Goal: Task Accomplishment & Management: Manage account settings

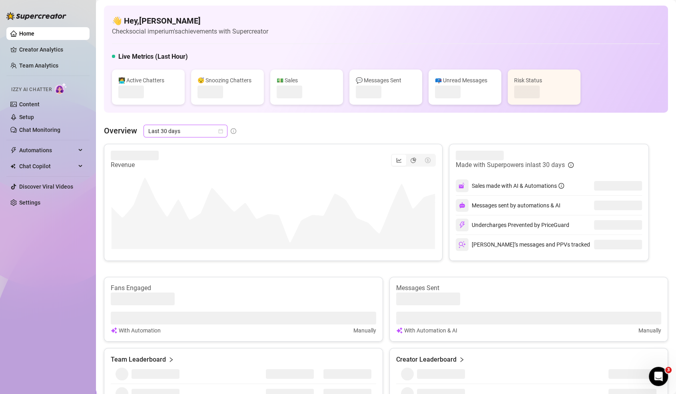
click at [173, 133] on span "Last 30 days" at bounding box center [185, 131] width 74 height 12
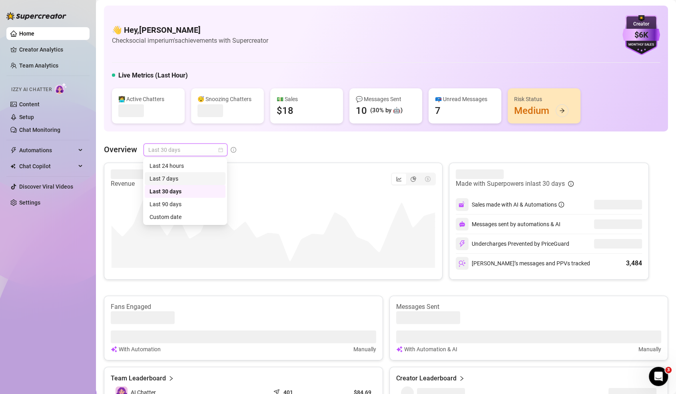
click at [174, 178] on div "Last 7 days" at bounding box center [184, 178] width 71 height 9
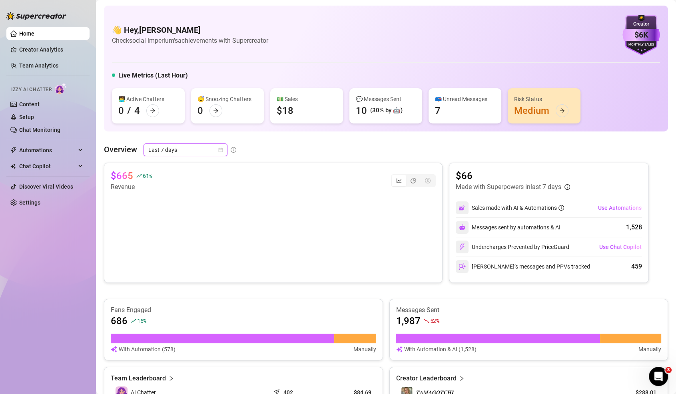
click at [192, 164] on div "$665 61 % Revenue" at bounding box center [273, 223] width 338 height 120
click at [194, 153] on span "Last 7 days" at bounding box center [185, 150] width 74 height 12
click at [199, 165] on div "Last 24 hours" at bounding box center [184, 165] width 71 height 9
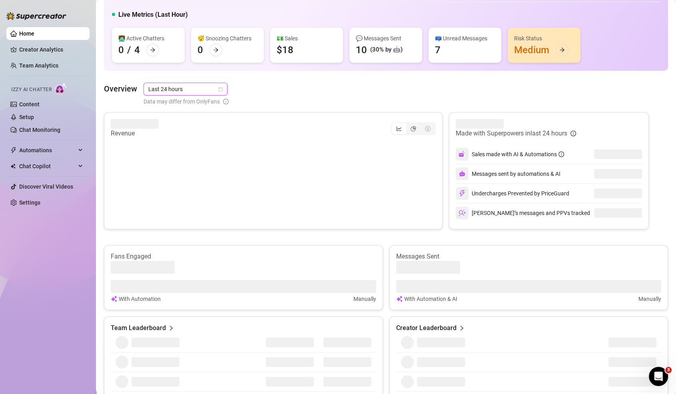
scroll to position [63, 0]
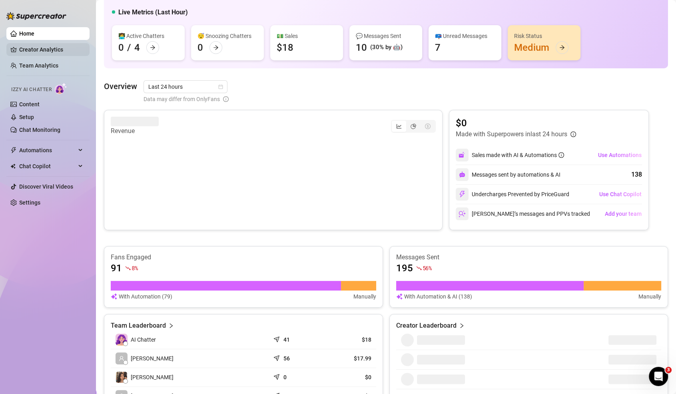
click at [32, 45] on link "Creator Analytics" at bounding box center [51, 49] width 64 height 13
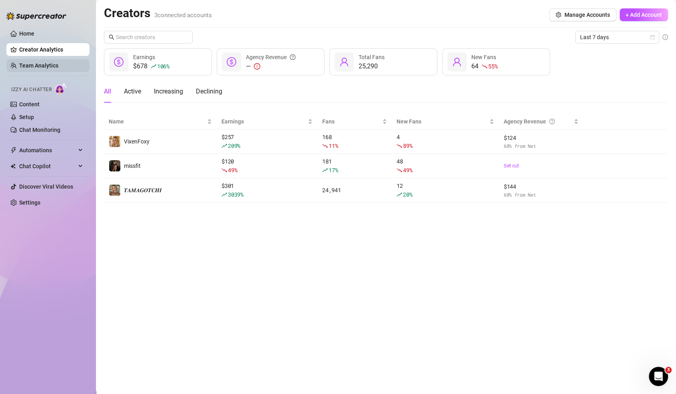
click at [52, 67] on link "Team Analytics" at bounding box center [38, 65] width 39 height 6
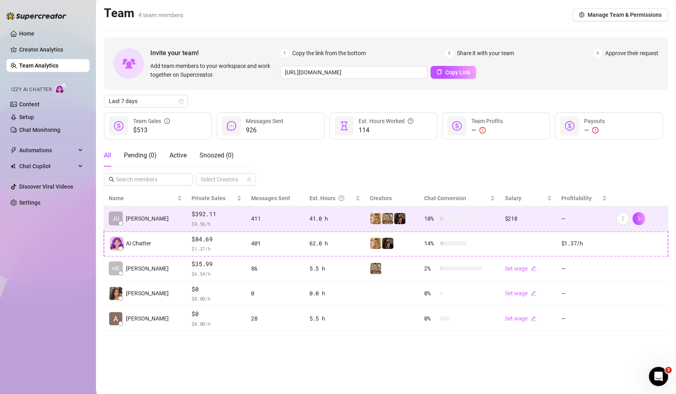
click at [246, 216] on td "411" at bounding box center [275, 218] width 58 height 25
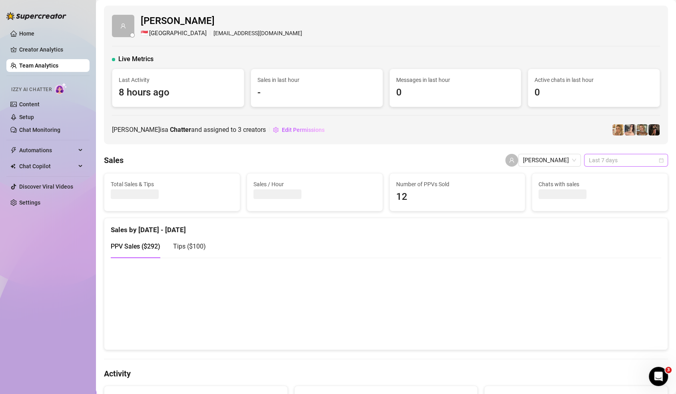
click at [635, 163] on span "Last 7 days" at bounding box center [626, 160] width 74 height 12
click at [629, 200] on div "Last 30 days" at bounding box center [625, 201] width 71 height 9
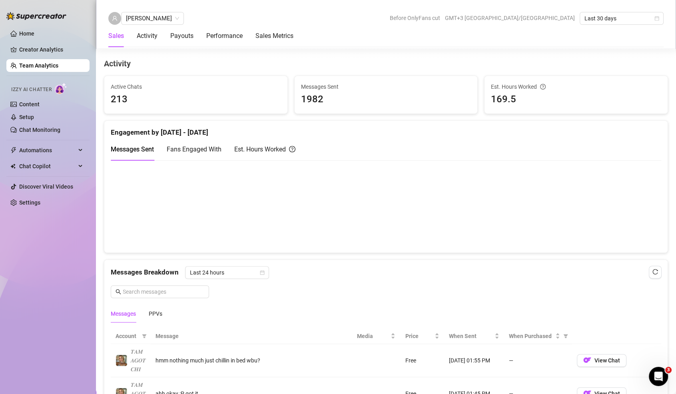
scroll to position [326, 0]
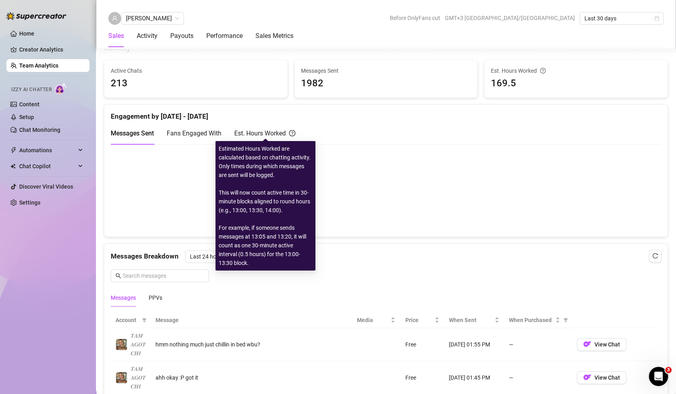
click at [284, 128] on div "Est. Hours Worked" at bounding box center [264, 133] width 61 height 10
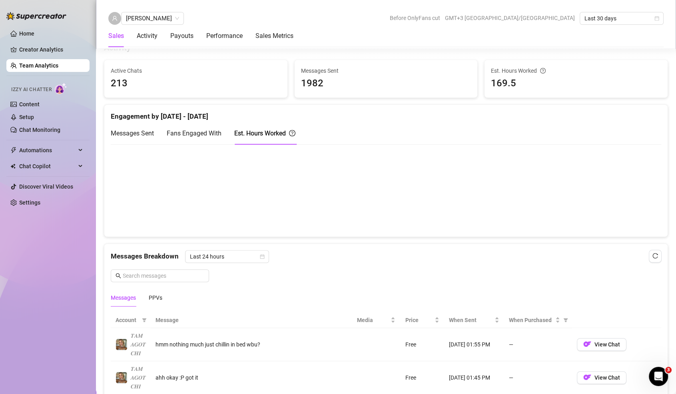
scroll to position [0, 0]
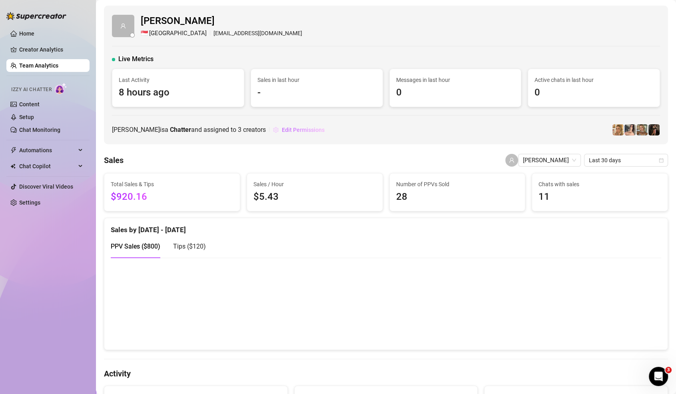
click at [283, 125] on button "Edit Permissions" at bounding box center [299, 129] width 52 height 13
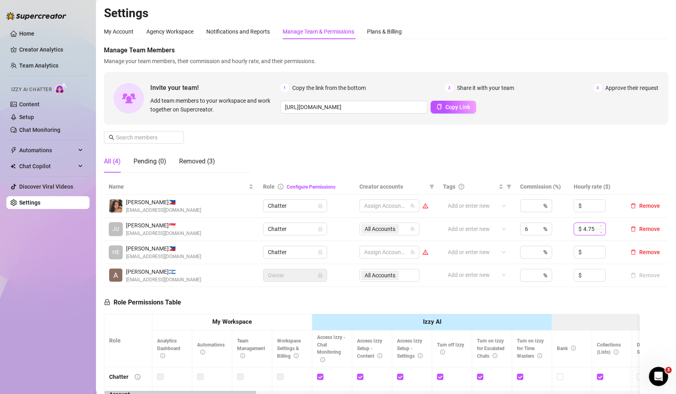
click at [594, 228] on input "4.75" at bounding box center [594, 229] width 22 height 12
type input "3.75"
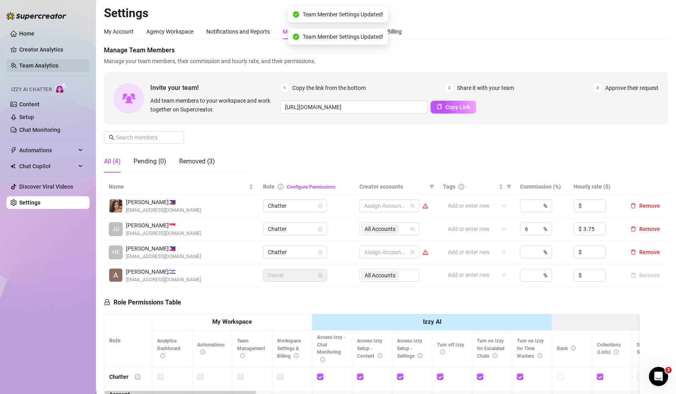
click at [48, 68] on link "Team Analytics" at bounding box center [38, 65] width 39 height 6
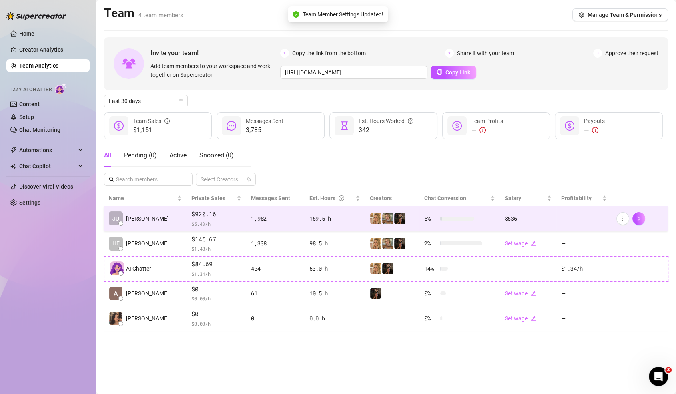
click at [281, 220] on div "1,982" at bounding box center [275, 218] width 48 height 9
